Goal: Task Accomplishment & Management: Use online tool/utility

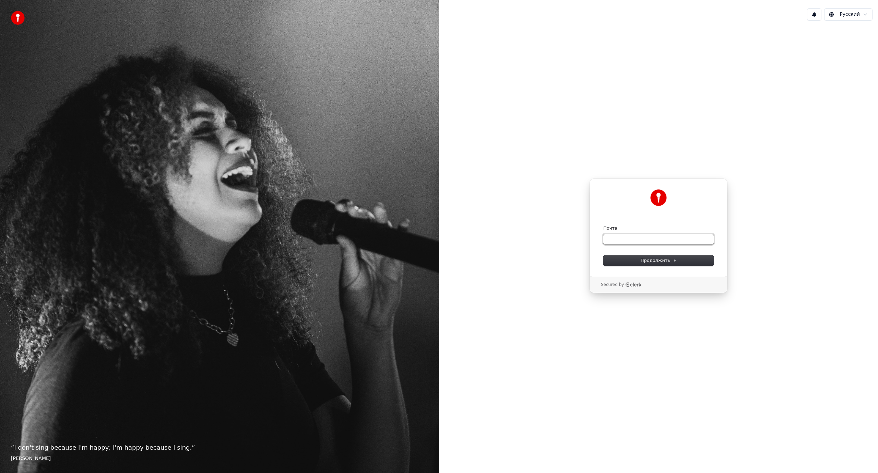
click at [638, 239] on input "Почта" at bounding box center [659, 239] width 110 height 10
click at [634, 241] on input "Почта" at bounding box center [659, 239] width 110 height 10
click at [667, 260] on span "Продолжить" at bounding box center [659, 260] width 36 height 6
type input "**********"
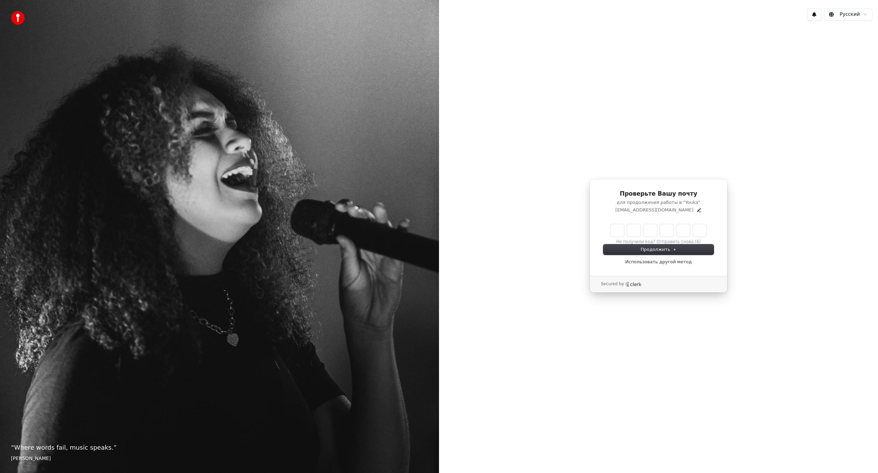
click at [862, 137] on div "Проверьте Вашу почту для продолжения работы в "Youka" [EMAIL_ADDRESS][DOMAIN_NA…" at bounding box center [658, 235] width 439 height 419
click at [620, 230] on input "Enter verification code" at bounding box center [659, 230] width 96 height 12
type input "******"
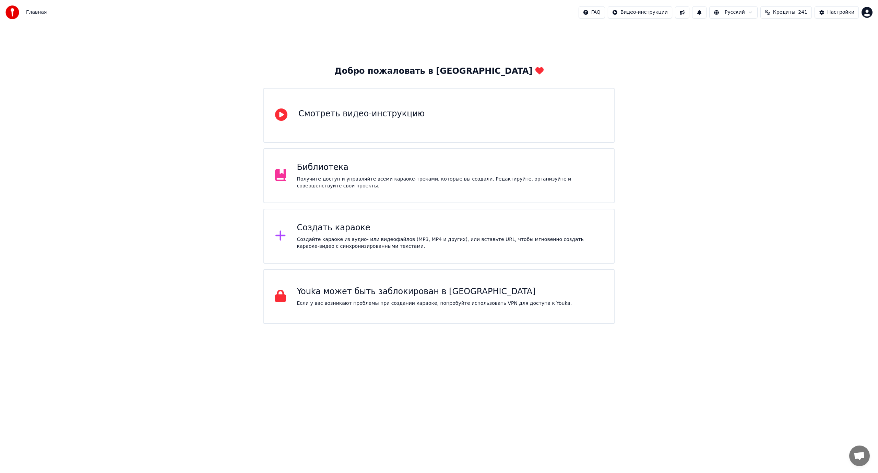
click at [317, 229] on div "Создать караоке" at bounding box center [450, 227] width 306 height 11
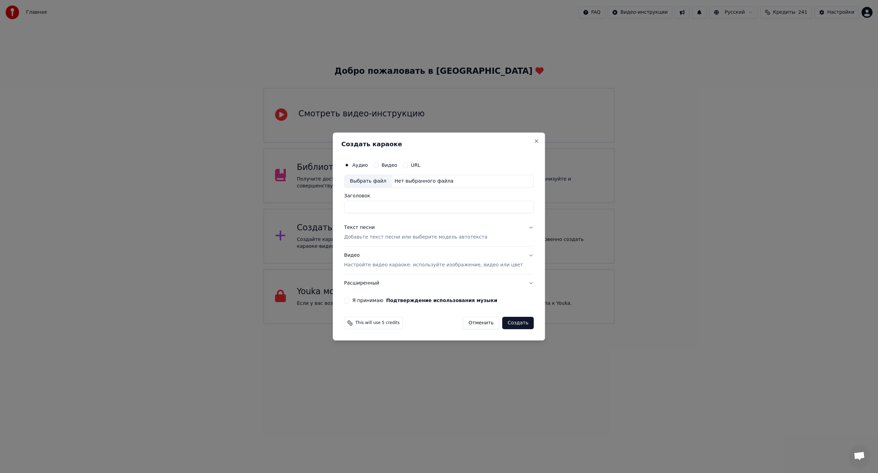
click at [379, 166] on button "Видео" at bounding box center [375, 164] width 5 height 5
click at [368, 165] on label "Аудио" at bounding box center [359, 165] width 15 height 5
click at [350, 165] on button "Аудио" at bounding box center [346, 164] width 5 height 5
click at [382, 185] on div "Выбрать файл" at bounding box center [368, 181] width 47 height 12
type input "**********"
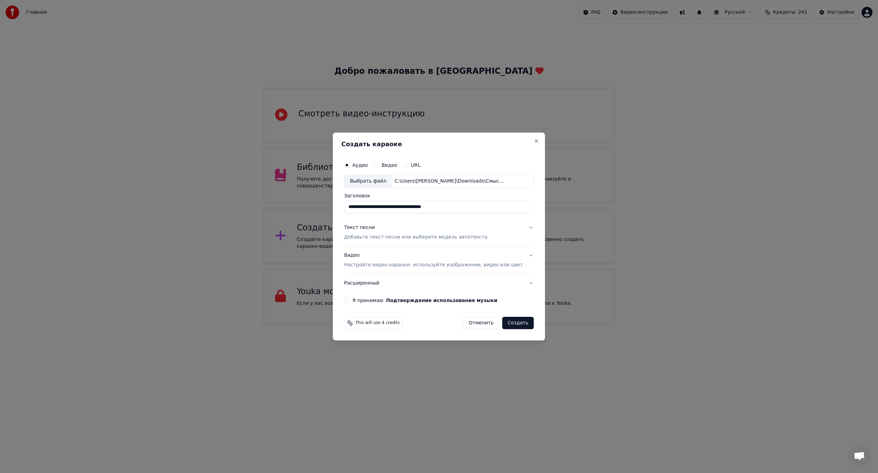
click at [448, 240] on p "Добавьте текст песни или выберите модель автотекста" at bounding box center [415, 237] width 143 height 7
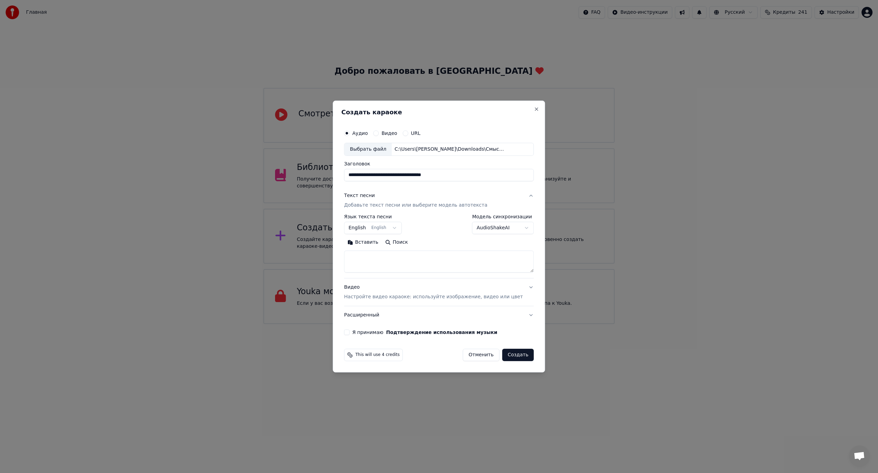
click at [384, 229] on button "English English" at bounding box center [373, 228] width 58 height 12
select select "**"
select select
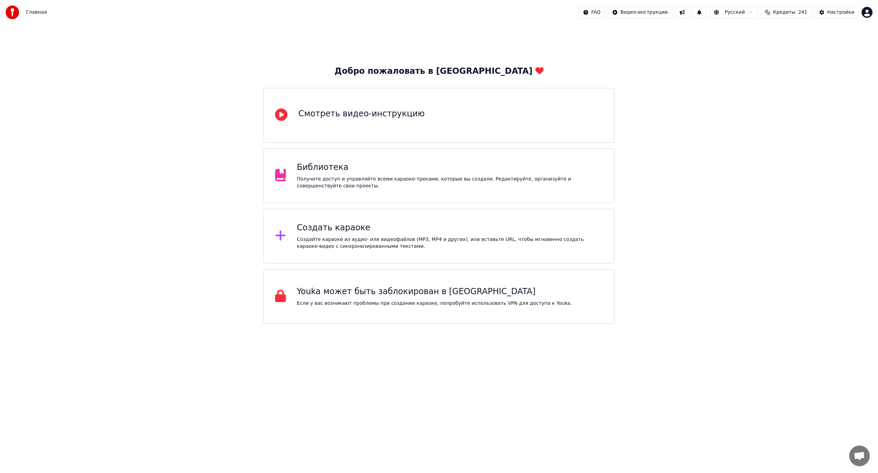
click at [286, 237] on icon at bounding box center [281, 236] width 10 height 10
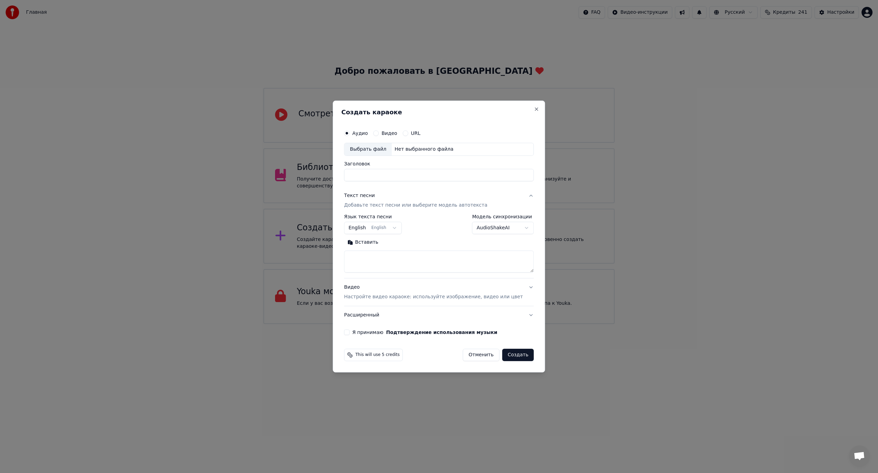
select select
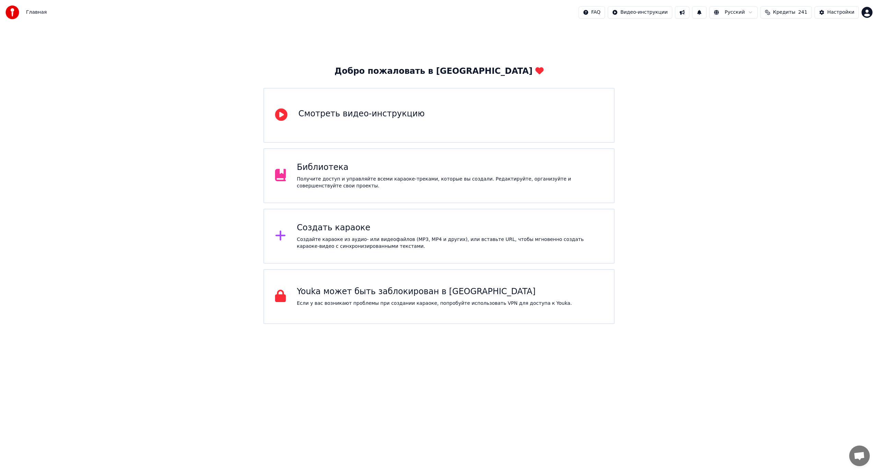
click at [314, 230] on div "Создать караоке" at bounding box center [450, 227] width 306 height 11
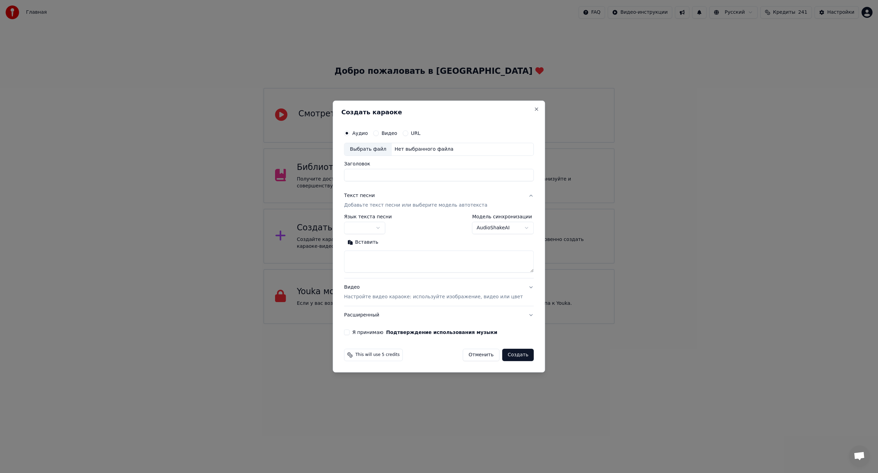
click at [378, 148] on div "Выбрать файл" at bounding box center [368, 149] width 47 height 12
type input "**********"
click at [384, 229] on body "Главная FAQ Видео-инструкции Русский Кредиты 241 Настройки Добро пожаловать в Y…" at bounding box center [439, 162] width 878 height 324
click at [371, 255] on textarea at bounding box center [439, 261] width 190 height 22
paste textarea "**********"
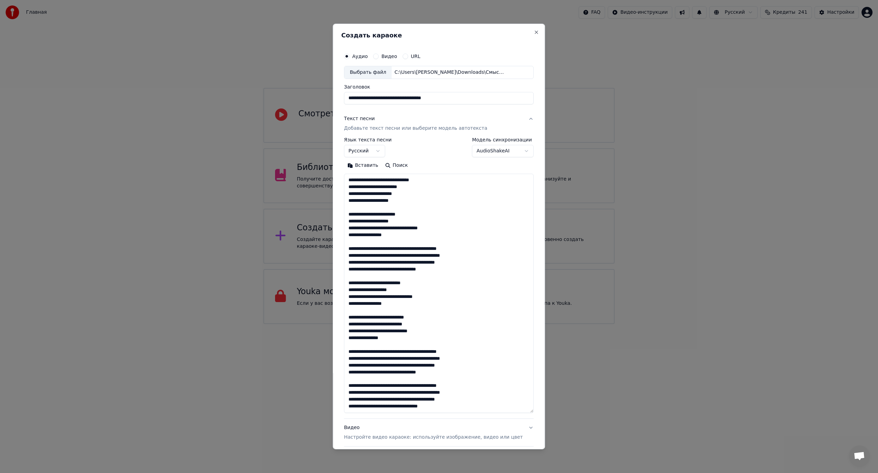
scroll to position [214, 0]
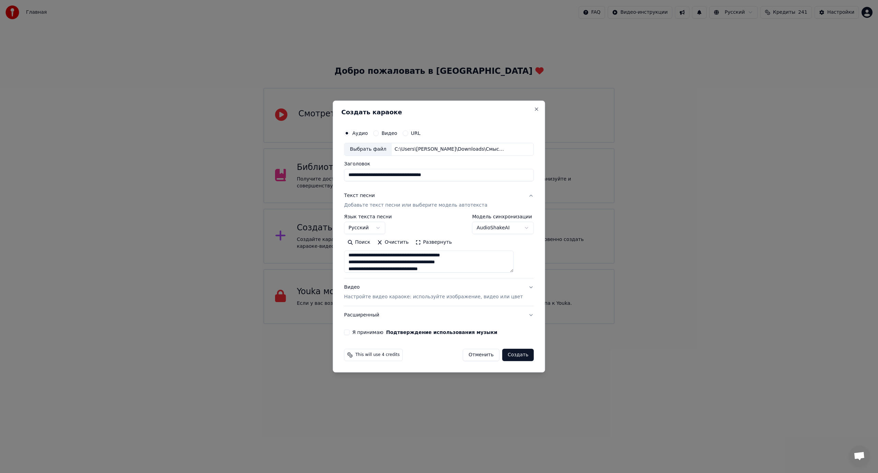
type textarea "**********"
click at [350, 332] on button "Я принимаю Подтверждение использования музыки" at bounding box center [346, 331] width 5 height 5
click at [520, 288] on button "Видео Настройте видео караоке: используйте изображение, видео или цвет" at bounding box center [439, 291] width 190 height 27
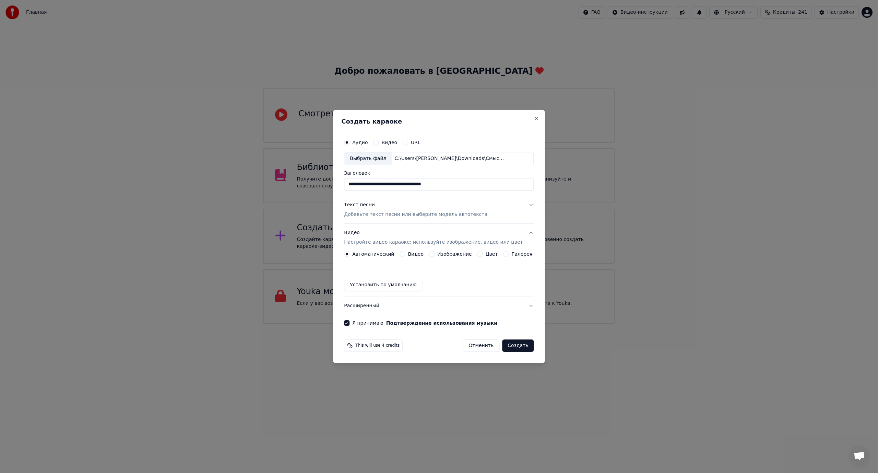
click at [409, 255] on div "Видео" at bounding box center [412, 253] width 24 height 5
click at [405, 253] on button "Видео" at bounding box center [402, 253] width 5 height 5
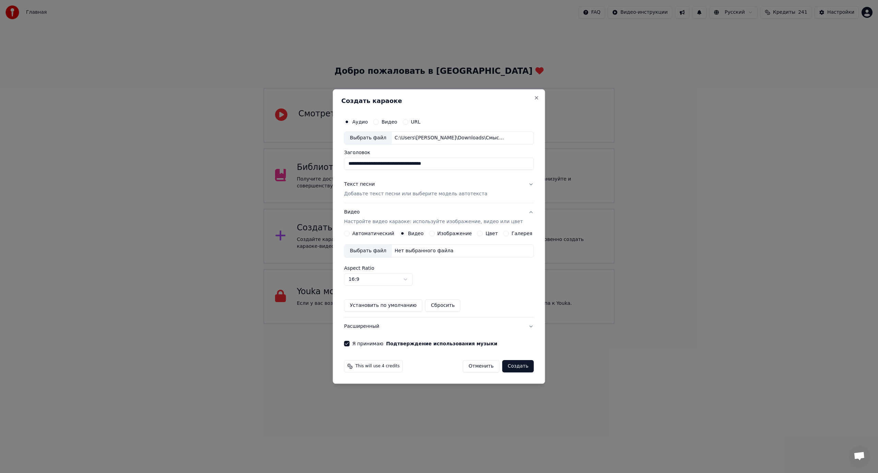
click at [377, 251] on div "Выбрать файл" at bounding box center [368, 251] width 47 height 12
click at [525, 186] on button "Текст песни Добавьте текст песни или выберите модель автотекста" at bounding box center [439, 188] width 190 height 27
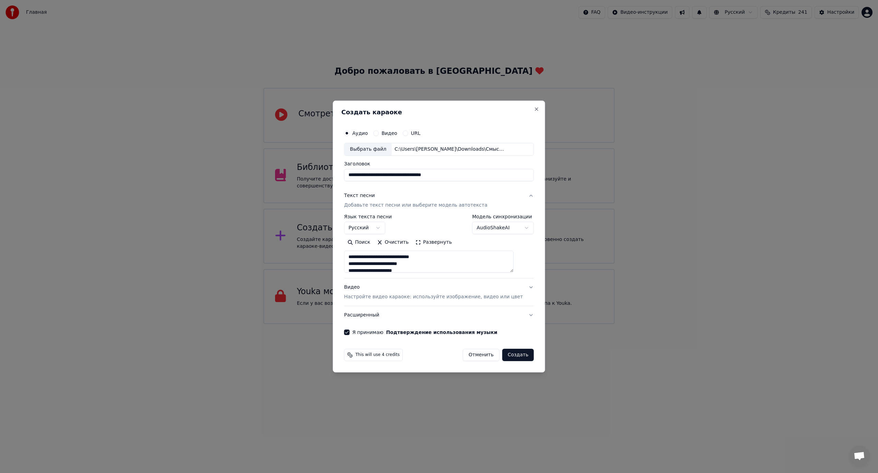
click at [511, 353] on button "Создать" at bounding box center [518, 355] width 32 height 12
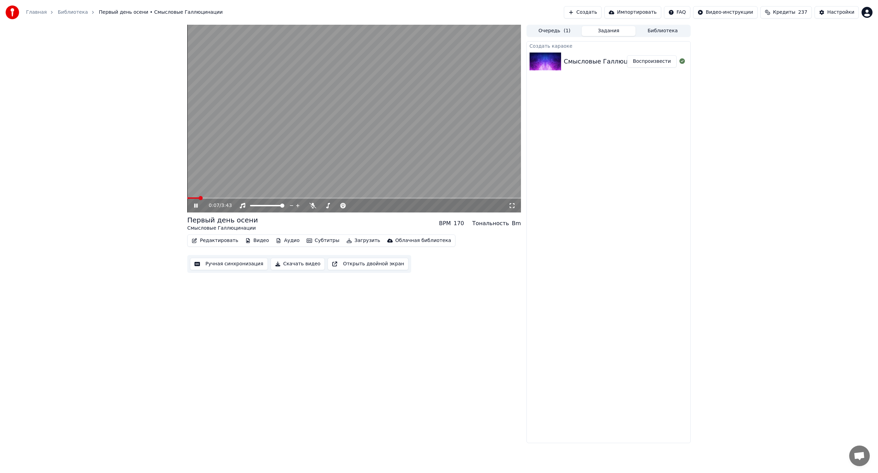
click at [72, 199] on div "0:07 / 3:43 Первый день осени Смысловые Галлюцинации BPM 170 Тональность Bm Ред…" at bounding box center [439, 234] width 878 height 418
click at [313, 205] on icon at bounding box center [313, 205] width 7 height 5
click at [202, 197] on span at bounding box center [194, 197] width 15 height 1
click at [196, 198] on span at bounding box center [194, 197] width 15 height 1
click at [327, 205] on div at bounding box center [343, 205] width 55 height 7
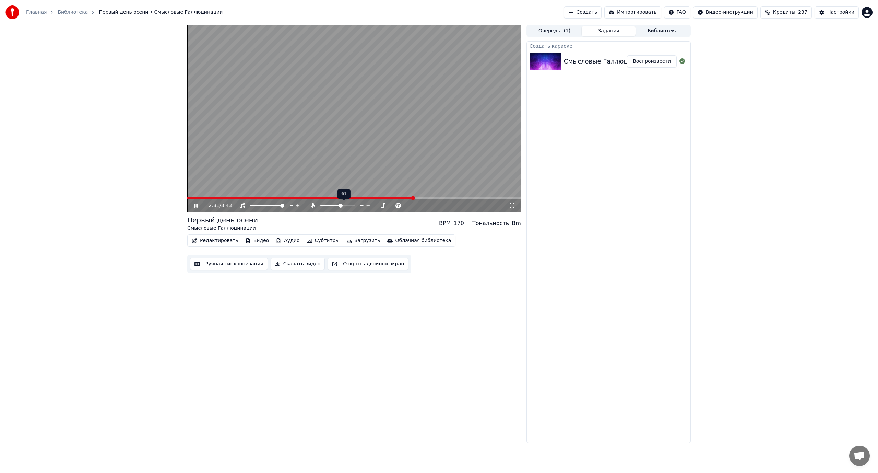
click at [341, 206] on span at bounding box center [331, 205] width 21 height 1
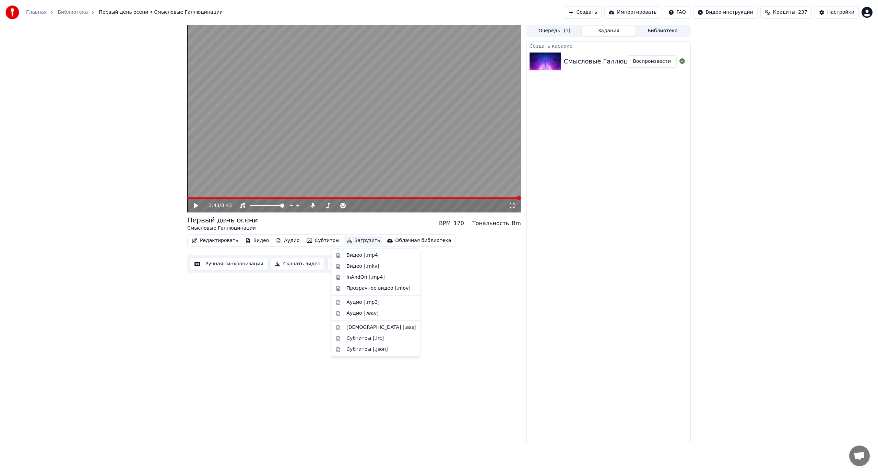
click at [349, 242] on button "Загрузить" at bounding box center [363, 241] width 39 height 10
click at [347, 253] on div "Видео [.mp4]" at bounding box center [363, 255] width 33 height 7
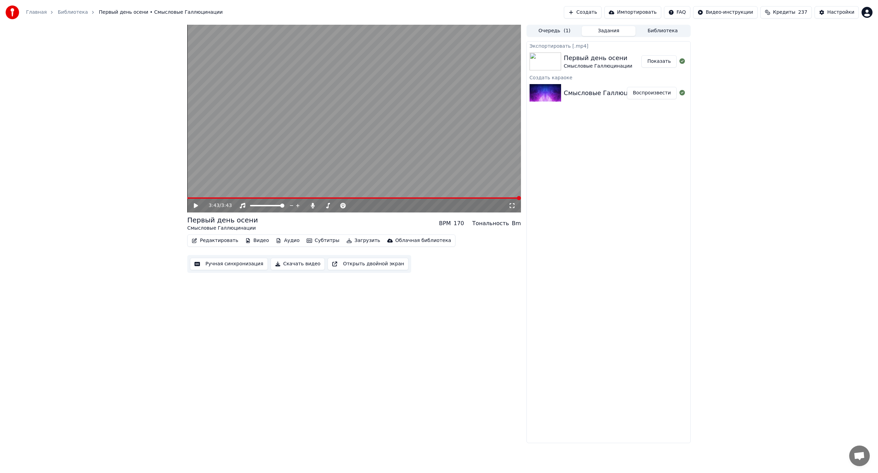
click at [113, 245] on div "3:43 / 3:43 Первый день осени Смысловые Галлюцинации BPM 170 Тональность Bm Ред…" at bounding box center [439, 234] width 878 height 418
click at [321, 206] on span at bounding box center [321, 205] width 0 height 1
click at [305, 266] on button "Скачать видео" at bounding box center [298, 264] width 55 height 12
click at [193, 207] on icon at bounding box center [201, 205] width 16 height 5
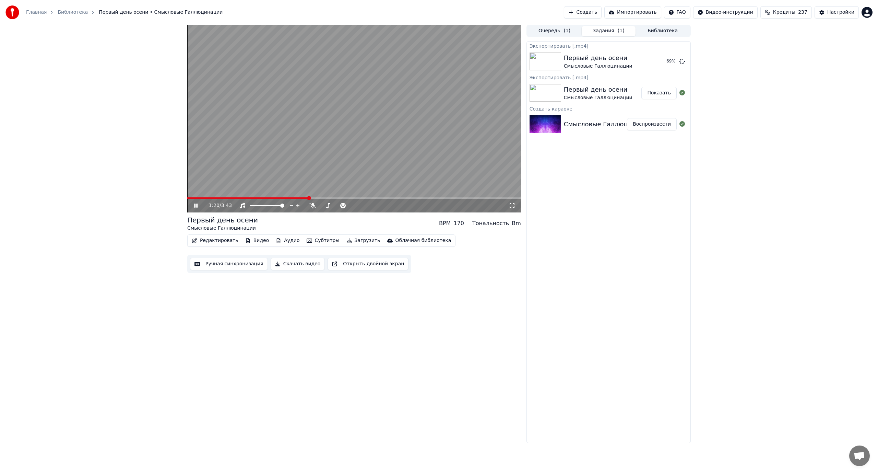
click at [511, 205] on icon at bounding box center [512, 205] width 7 height 5
